Goal: Check status

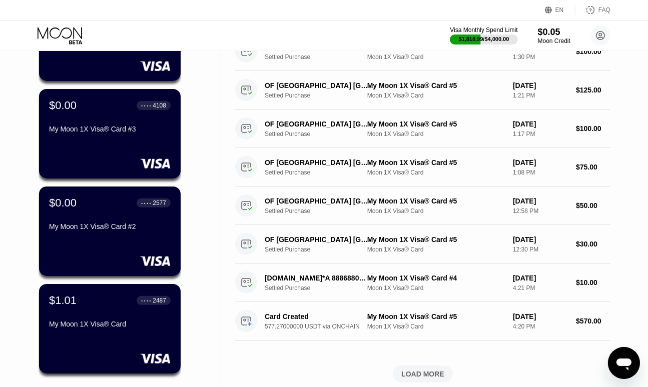
scroll to position [300, 0]
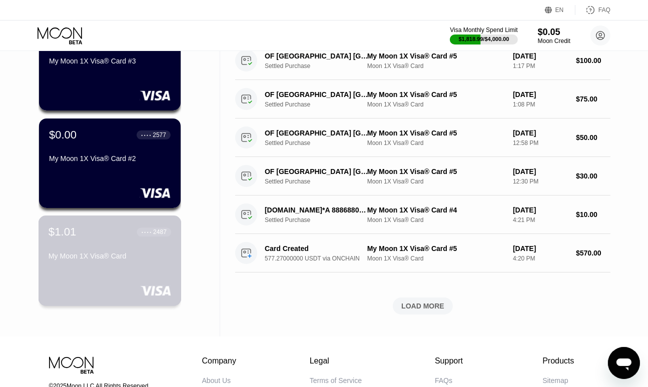
click at [146, 249] on div "$1.01 ● ● ● ● 2487 My Moon 1X Visa® Card" at bounding box center [110, 245] width 123 height 39
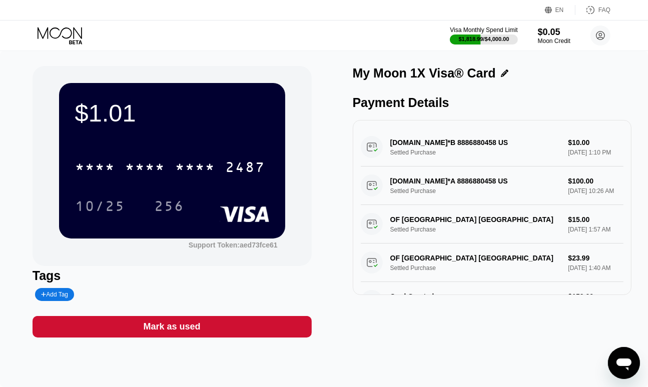
click at [155, 190] on div "* * * * * * * * * * * * 2487 10/25 256" at bounding box center [172, 176] width 194 height 59
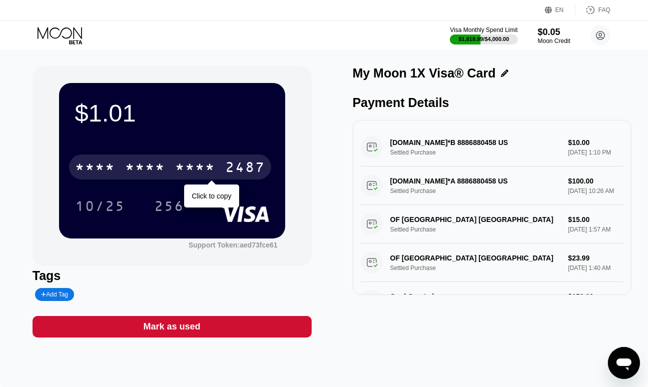
click at [160, 176] on div "* * * *" at bounding box center [145, 169] width 40 height 16
click at [184, 172] on div "2982" at bounding box center [195, 169] width 40 height 16
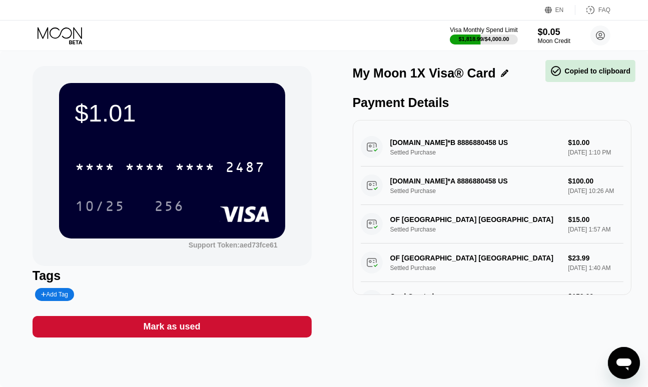
click at [199, 190] on div "* * * * * * * * * * * * 2487 10/25 256" at bounding box center [172, 176] width 194 height 59
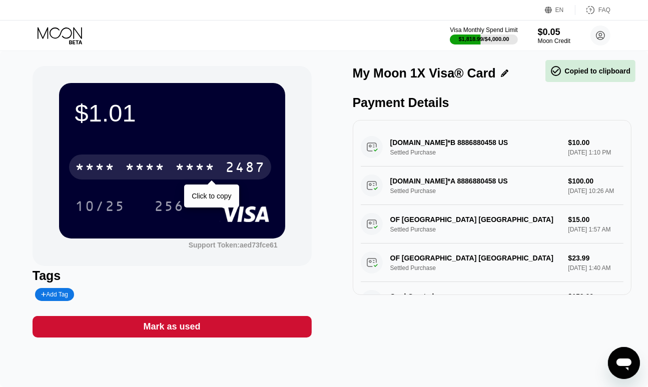
click at [197, 174] on div "* * * *" at bounding box center [195, 169] width 40 height 16
